Goal: Check status: Check status

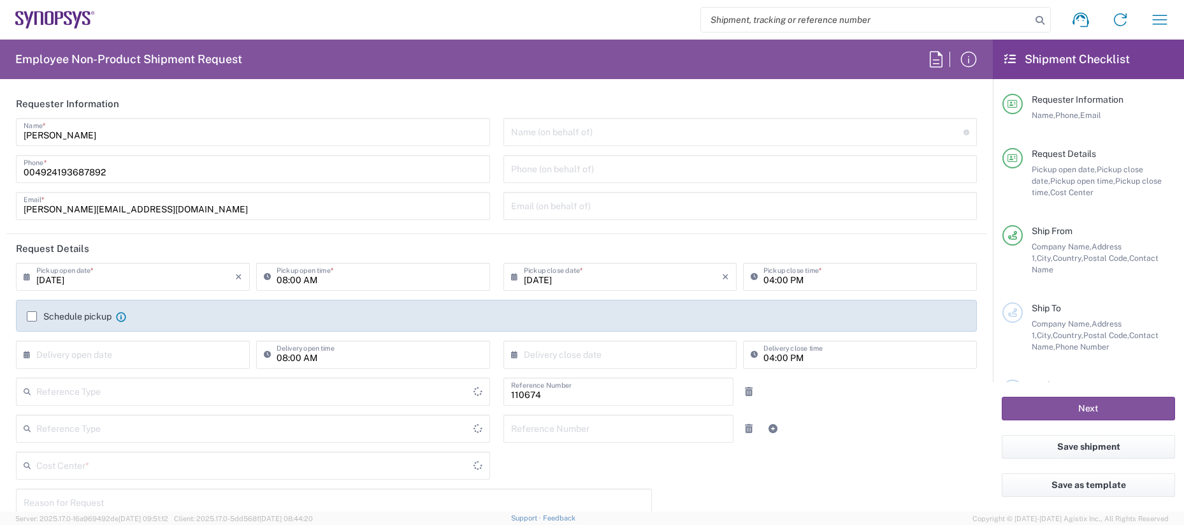
type input "[GEOGRAPHIC_DATA]"
type input "Department"
type input "DE01, CIO, IT, ESS14 110674"
type input "[GEOGRAPHIC_DATA]"
type input "Delivered at Place"
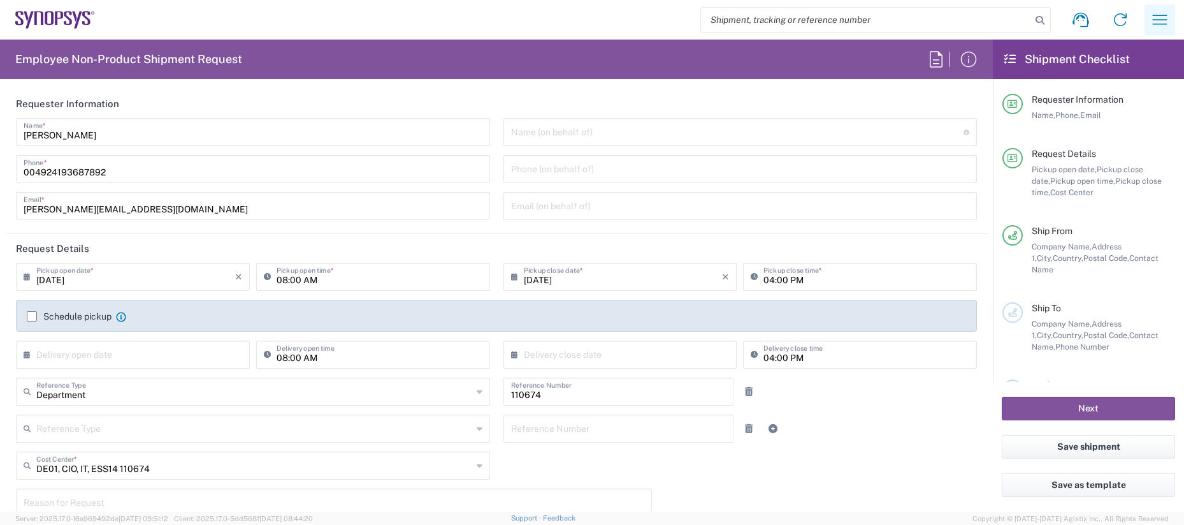
click at [1168, 21] on icon "button" at bounding box center [1160, 20] width 20 height 20
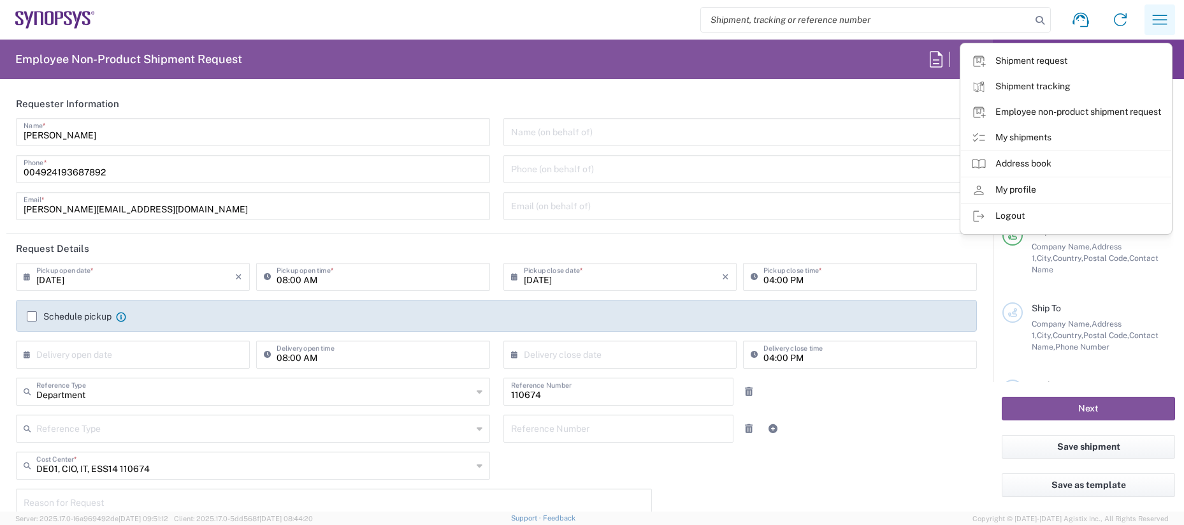
type input "[GEOGRAPHIC_DATA] DE04"
click at [1042, 136] on link "My shipments" at bounding box center [1066, 137] width 210 height 25
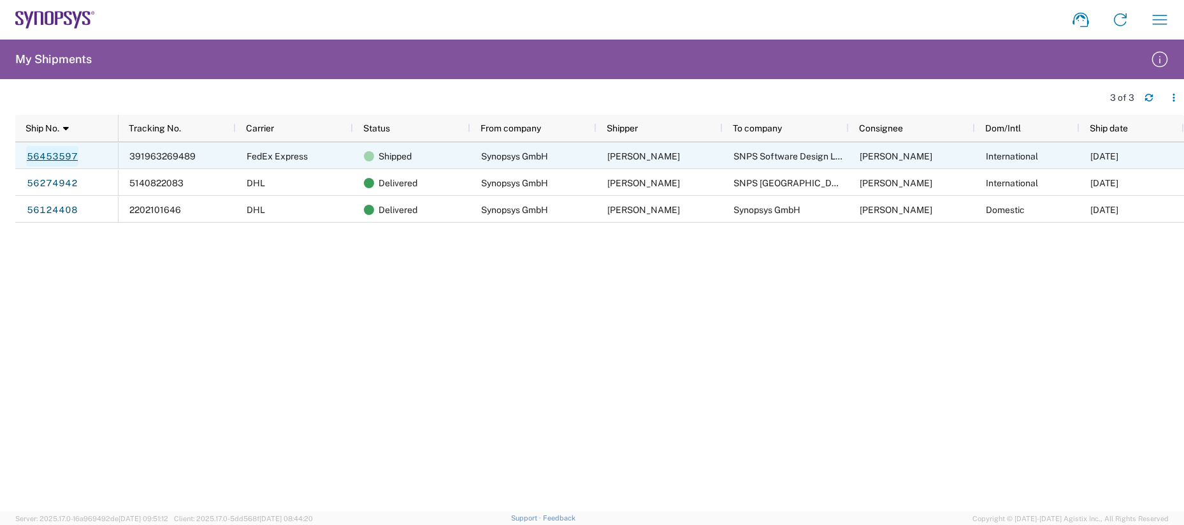
click at [69, 152] on link "56453597" at bounding box center [52, 156] width 52 height 20
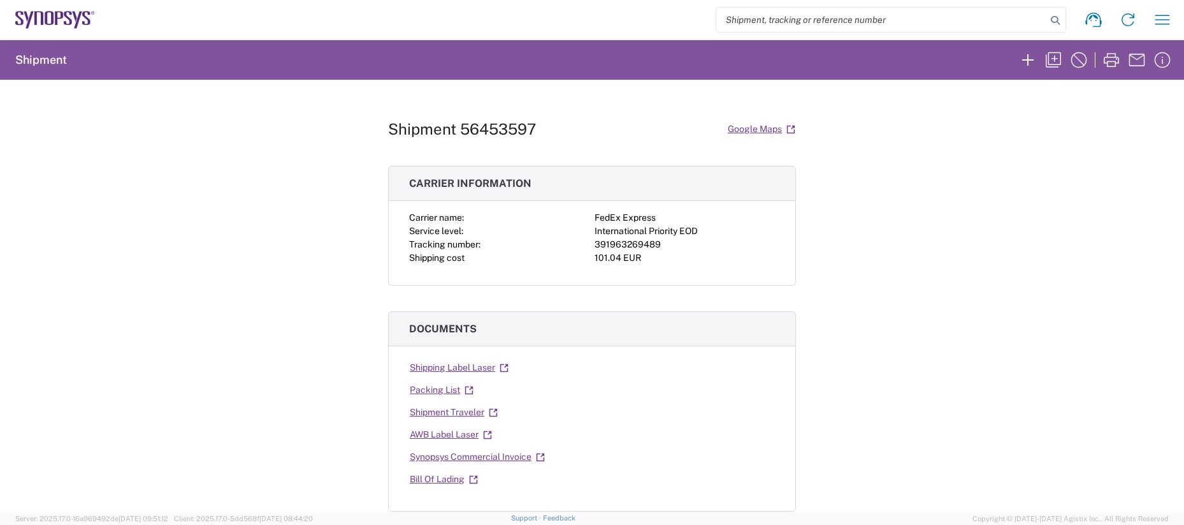
click at [616, 243] on div "391963269489" at bounding box center [685, 244] width 180 height 13
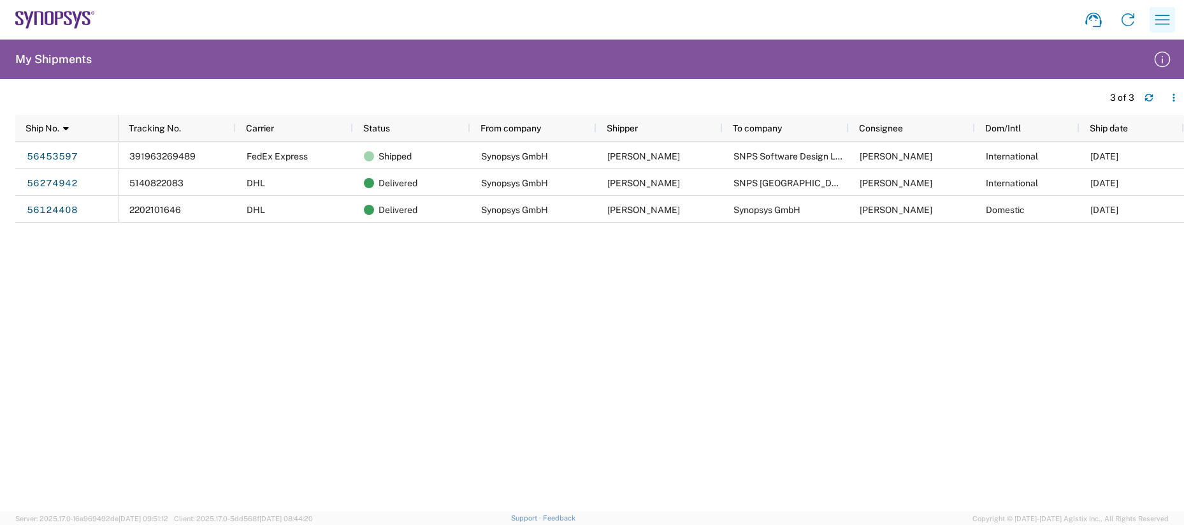
click at [1159, 22] on icon "button" at bounding box center [1162, 20] width 20 height 20
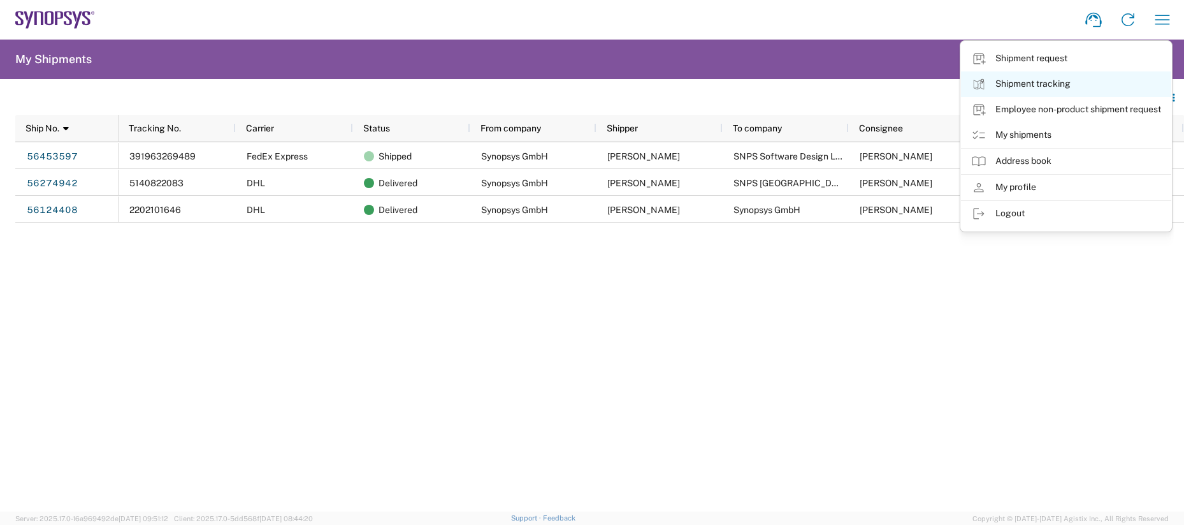
click at [1071, 80] on link "Shipment tracking" at bounding box center [1066, 83] width 210 height 25
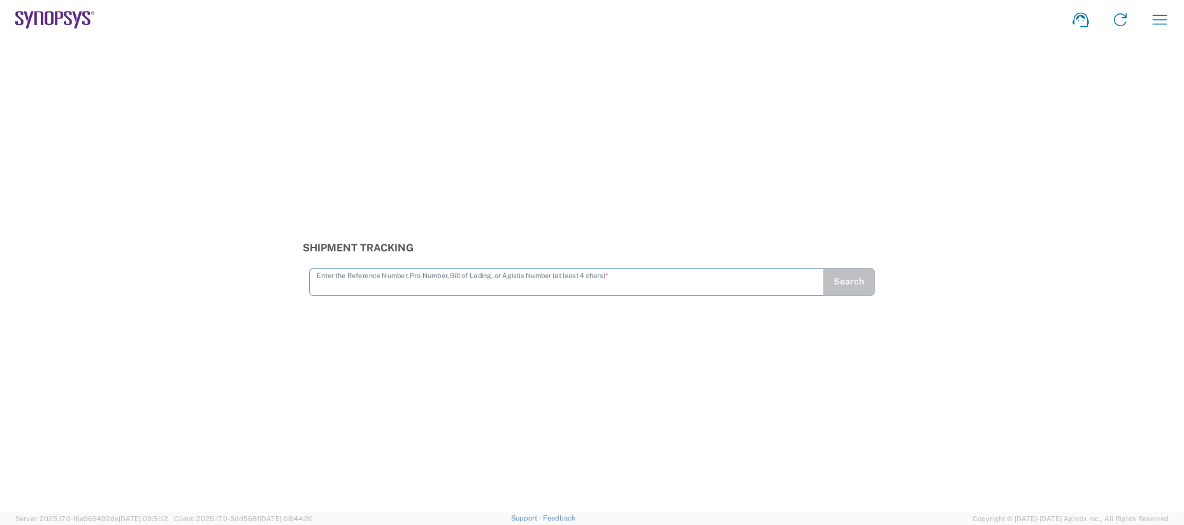
click at [489, 282] on input "text" at bounding box center [567, 281] width 500 height 22
type input "56453597"
click at [847, 277] on button "Search" at bounding box center [849, 282] width 52 height 28
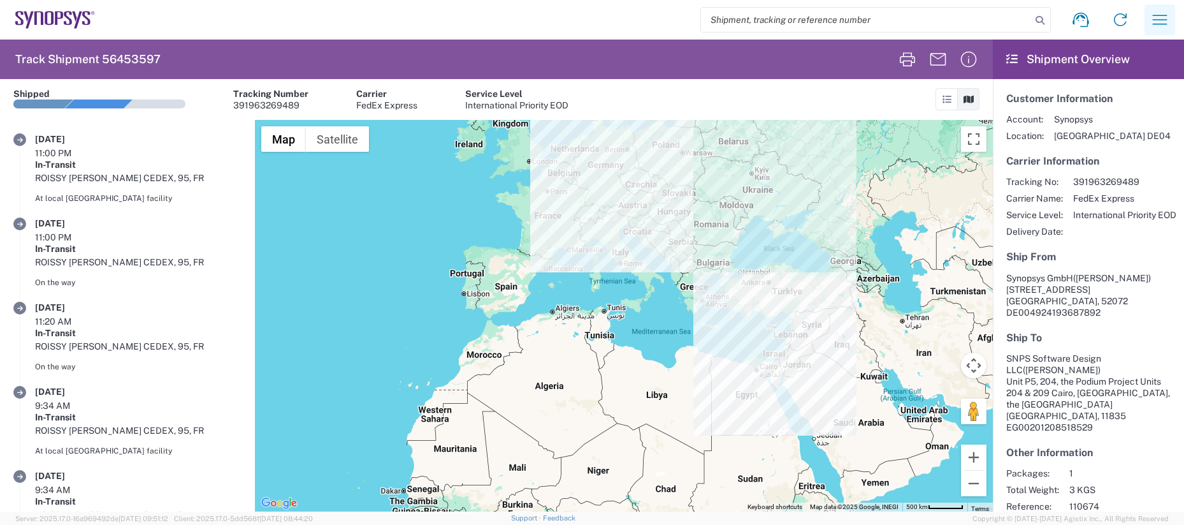
click at [1158, 22] on icon "button" at bounding box center [1160, 20] width 20 height 20
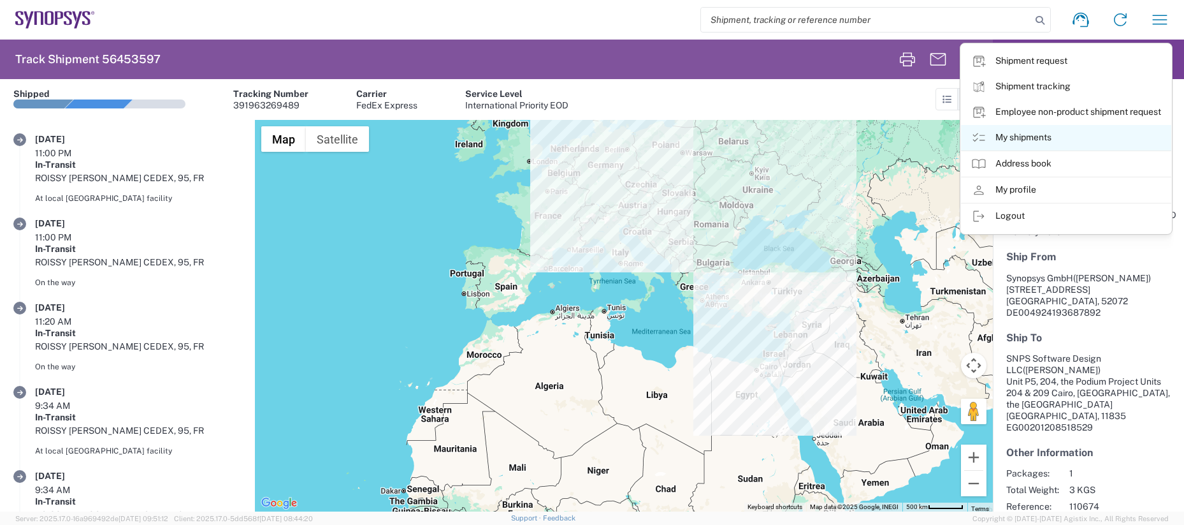
click at [982, 138] on icon at bounding box center [978, 137] width 15 height 15
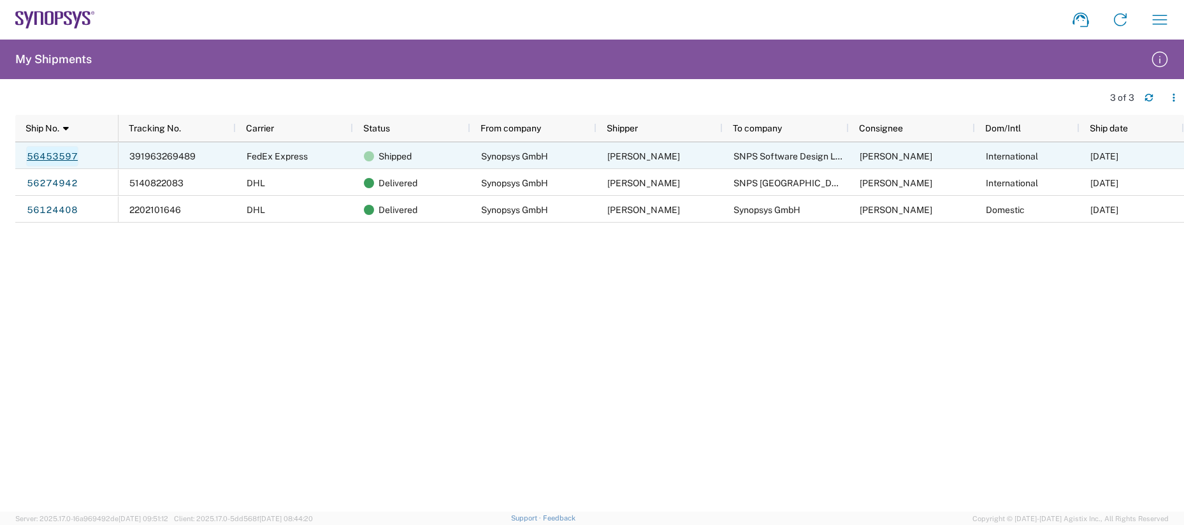
click at [62, 160] on link "56453597" at bounding box center [52, 156] width 52 height 20
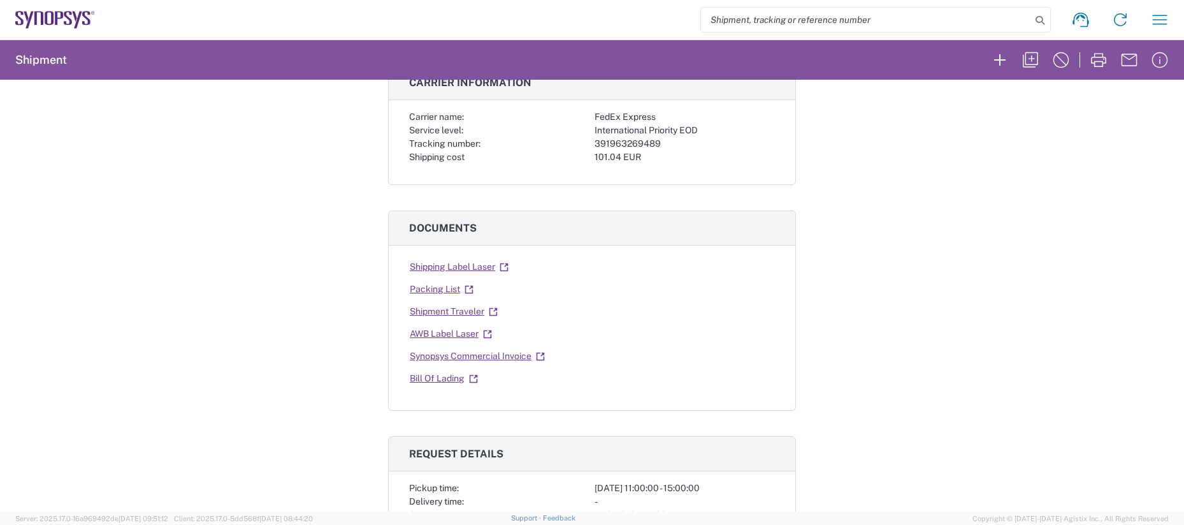
scroll to position [37, 0]
